Goal: Information Seeking & Learning: Learn about a topic

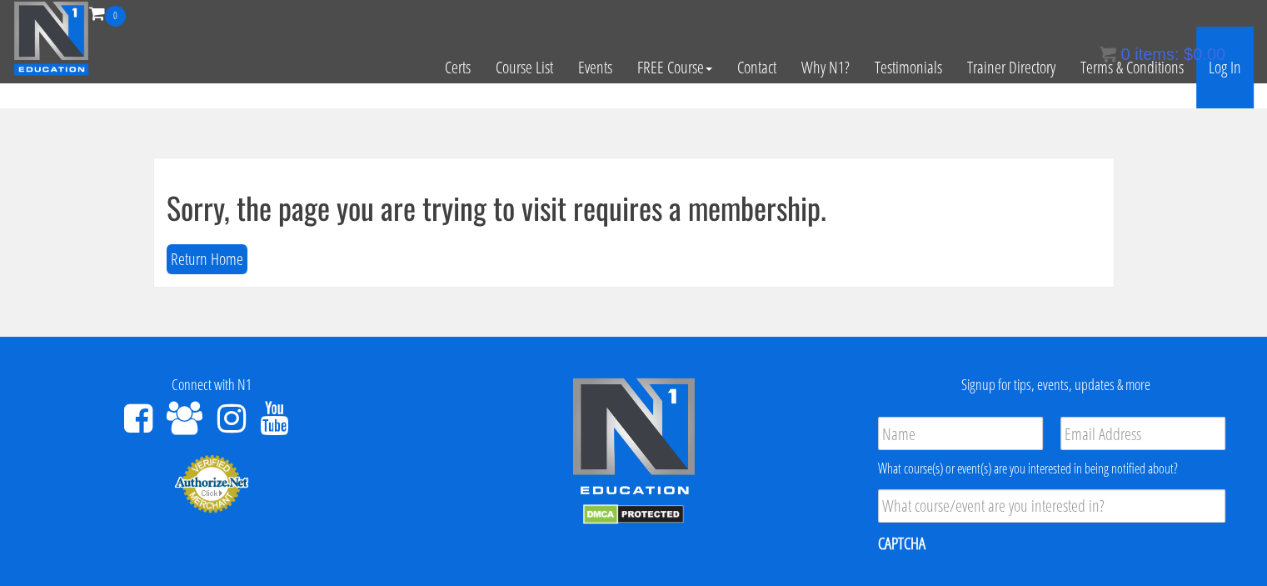
click at [1218, 80] on link "Log In" at bounding box center [1225, 68] width 57 height 82
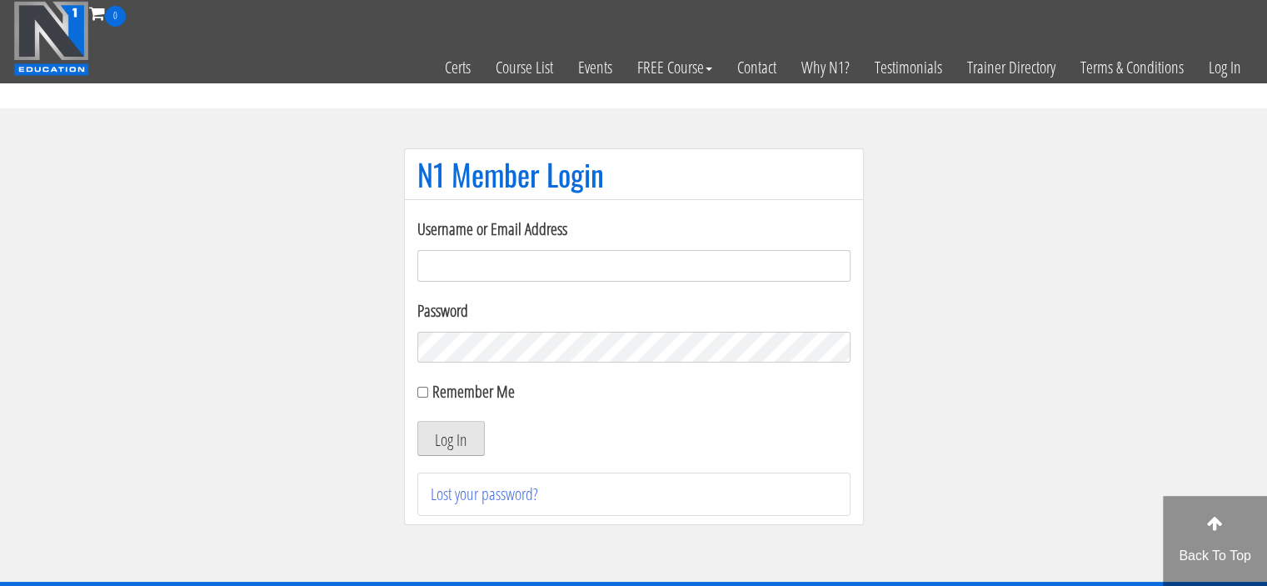
type input "Meghna.25898@gmail.com"
click at [462, 432] on button "Log In" at bounding box center [450, 438] width 67 height 35
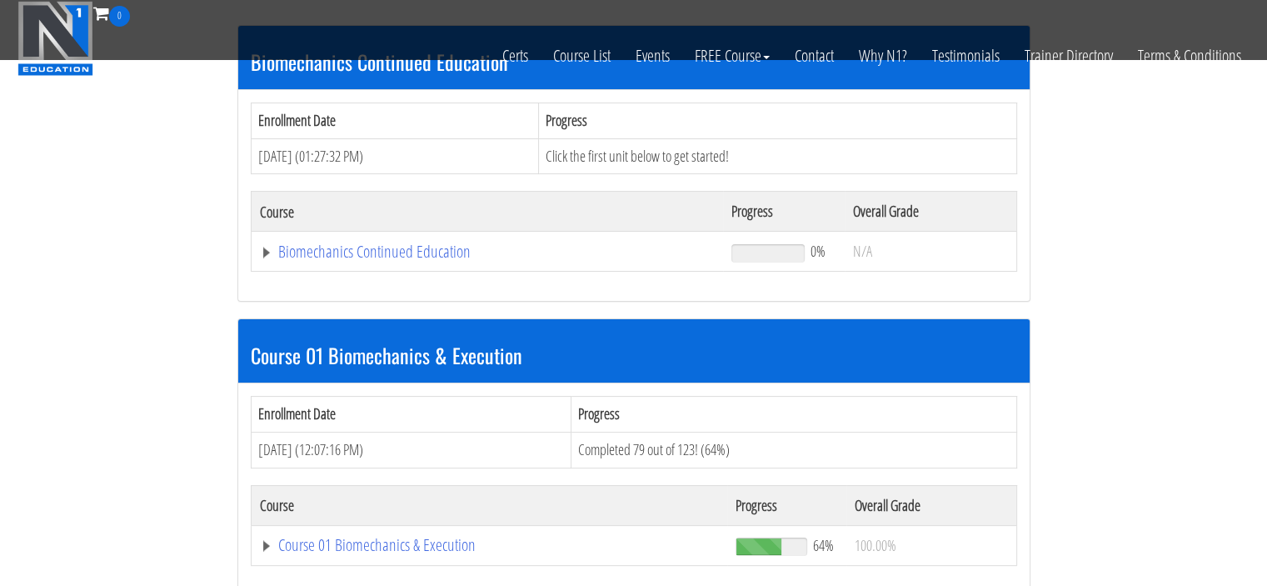
scroll to position [313, 0]
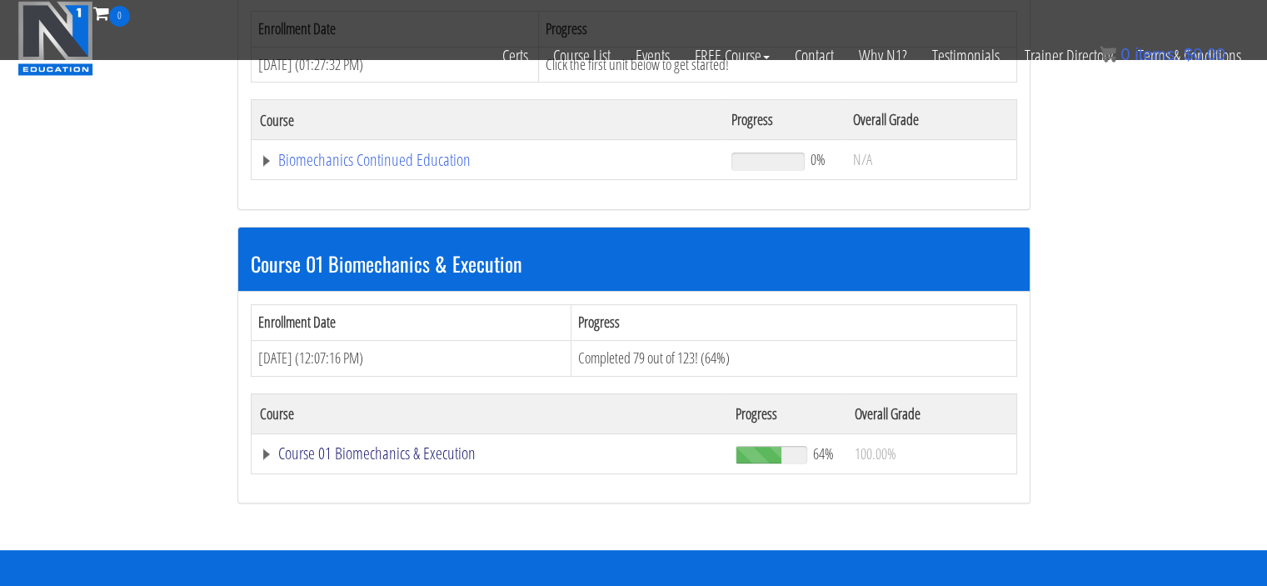
click at [453, 449] on link "Course 01 Biomechanics & Execution" at bounding box center [490, 453] width 460 height 17
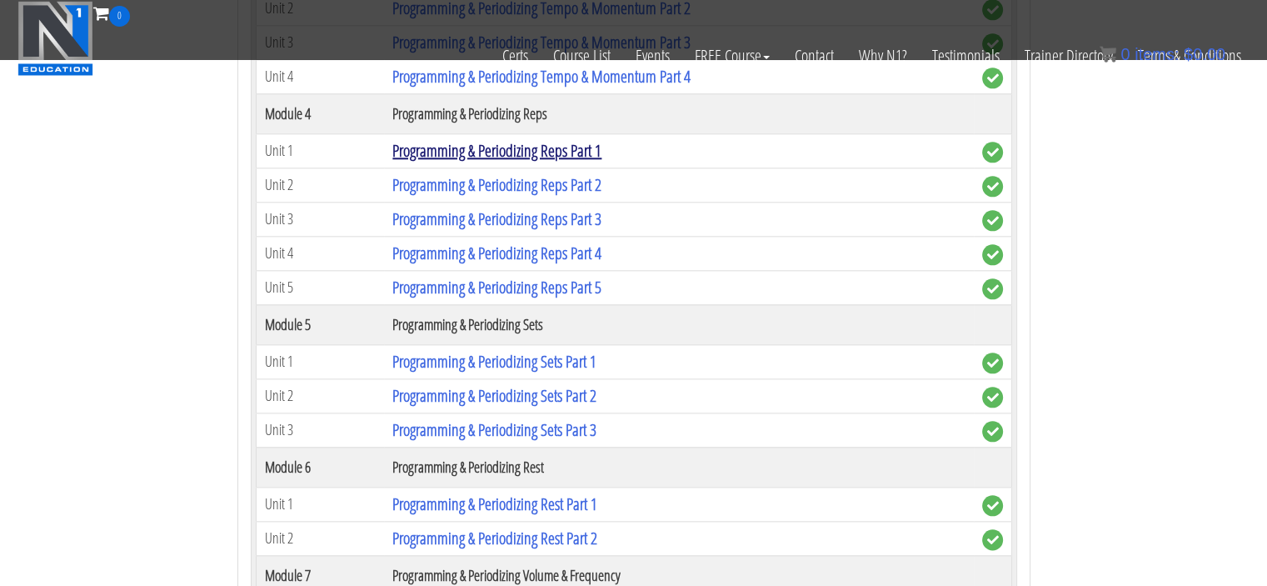
scroll to position [1843, 0]
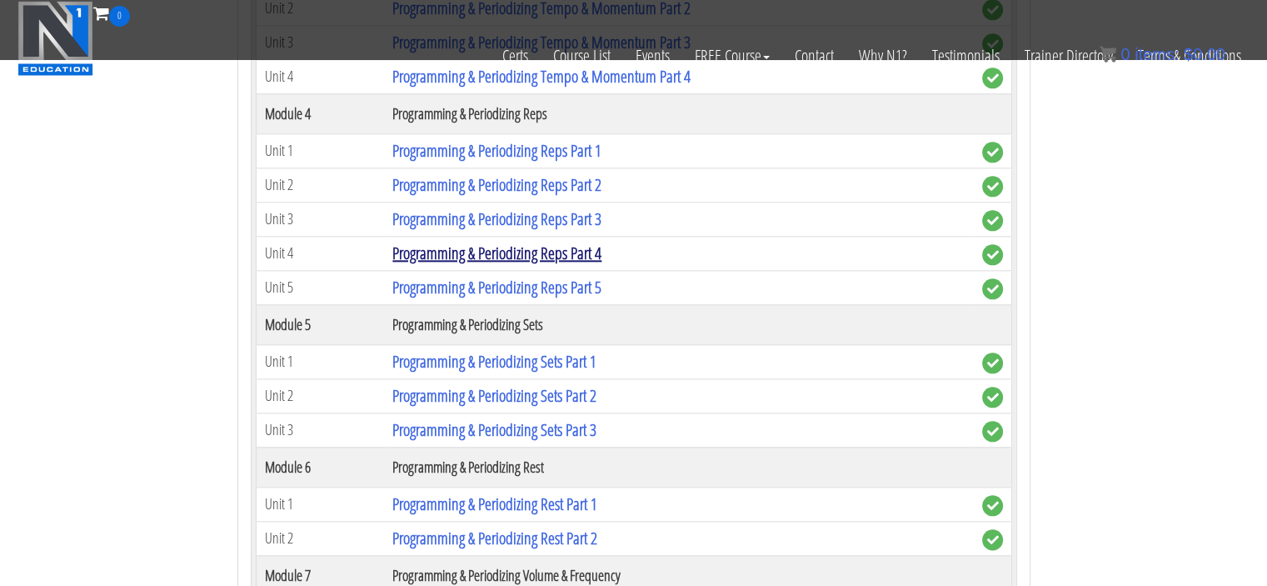
click at [509, 242] on link "Programming & Periodizing Reps Part 4" at bounding box center [496, 253] width 209 height 22
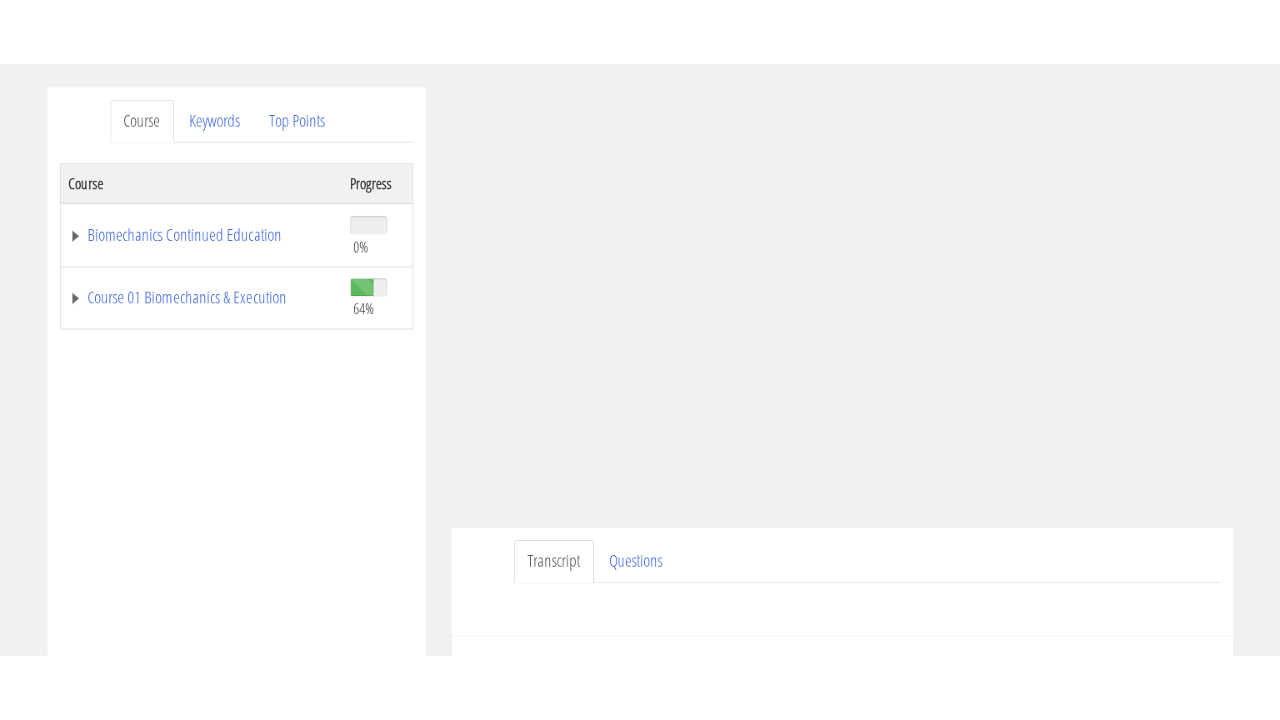
scroll to position [207, 0]
